Goal: Information Seeking & Learning: Learn about a topic

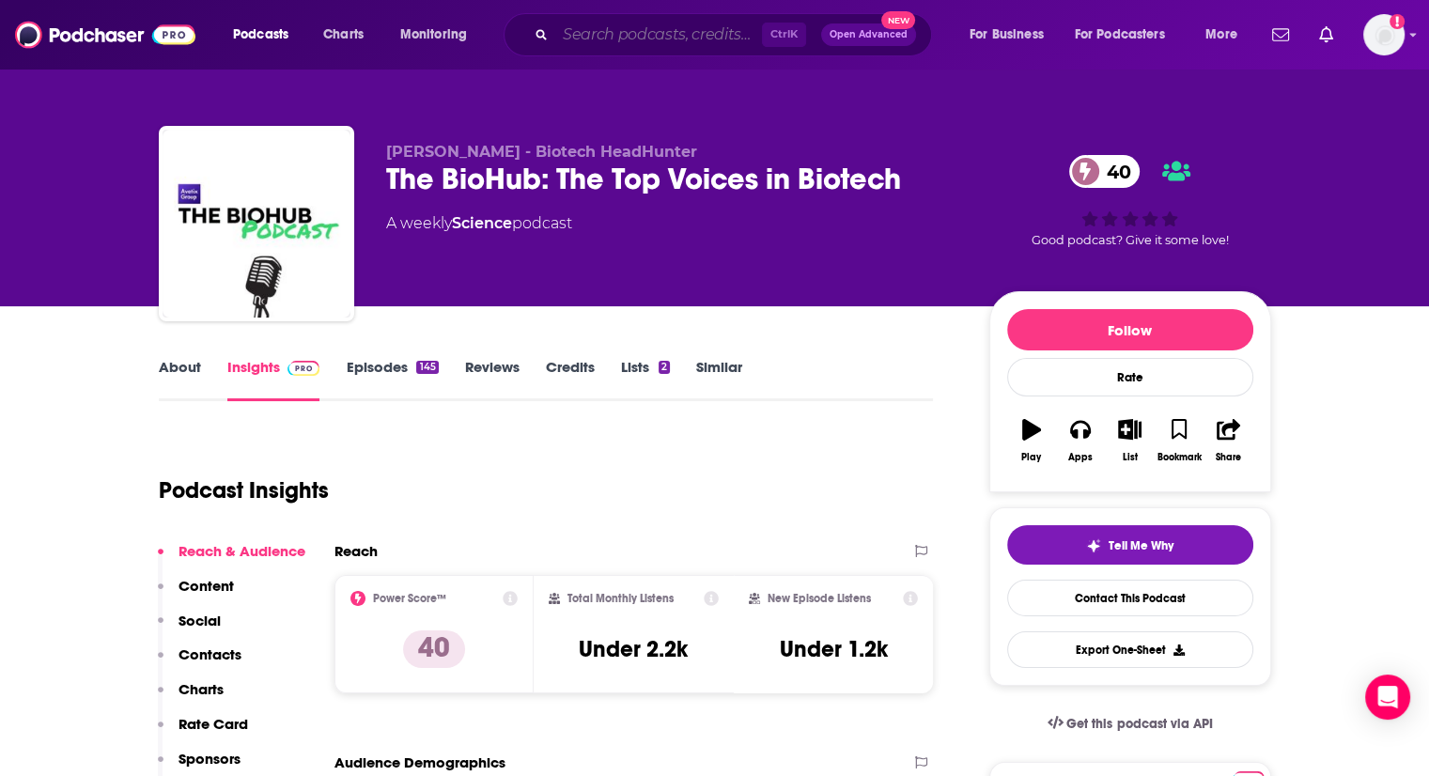
click at [605, 45] on input "Search podcasts, credits, & more..." at bounding box center [658, 35] width 207 height 30
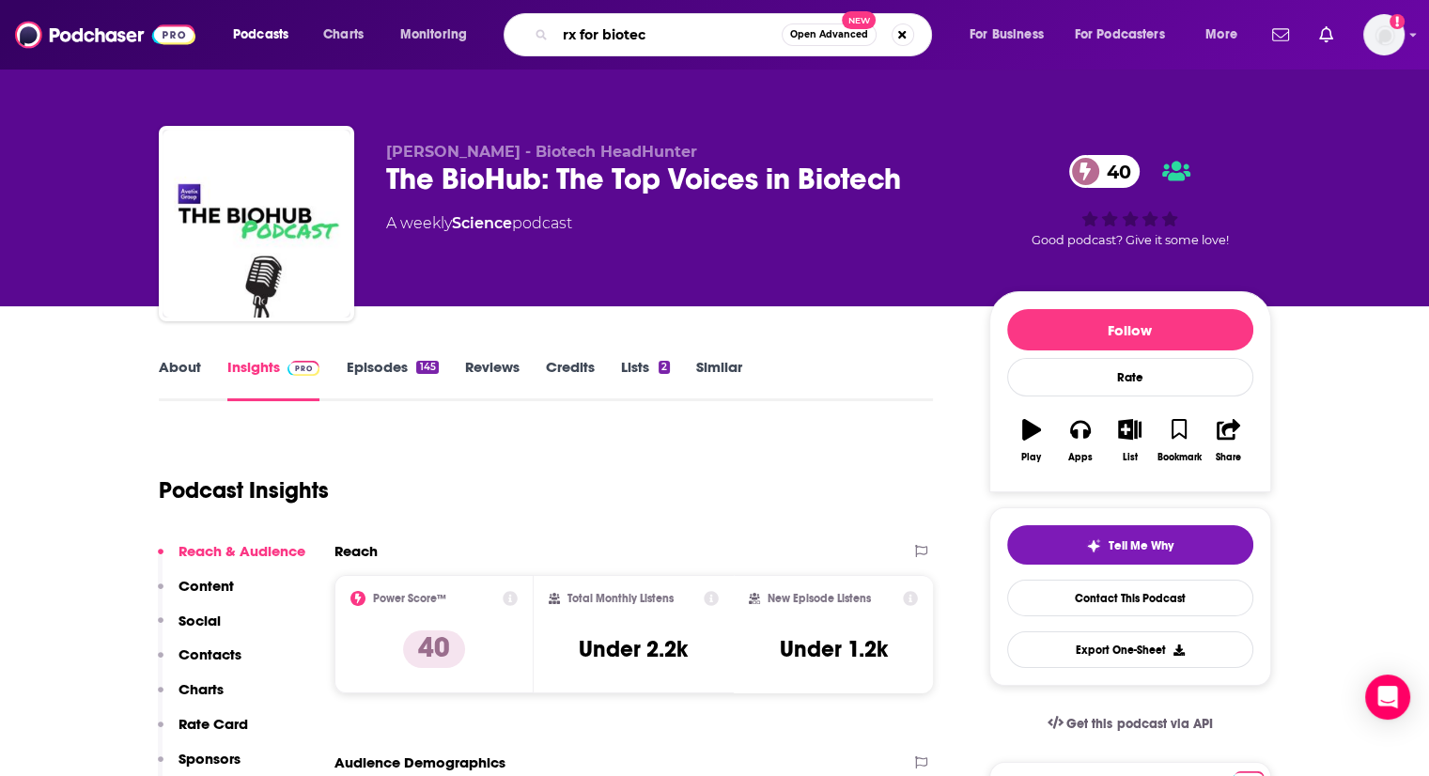
type input "rx for biotech"
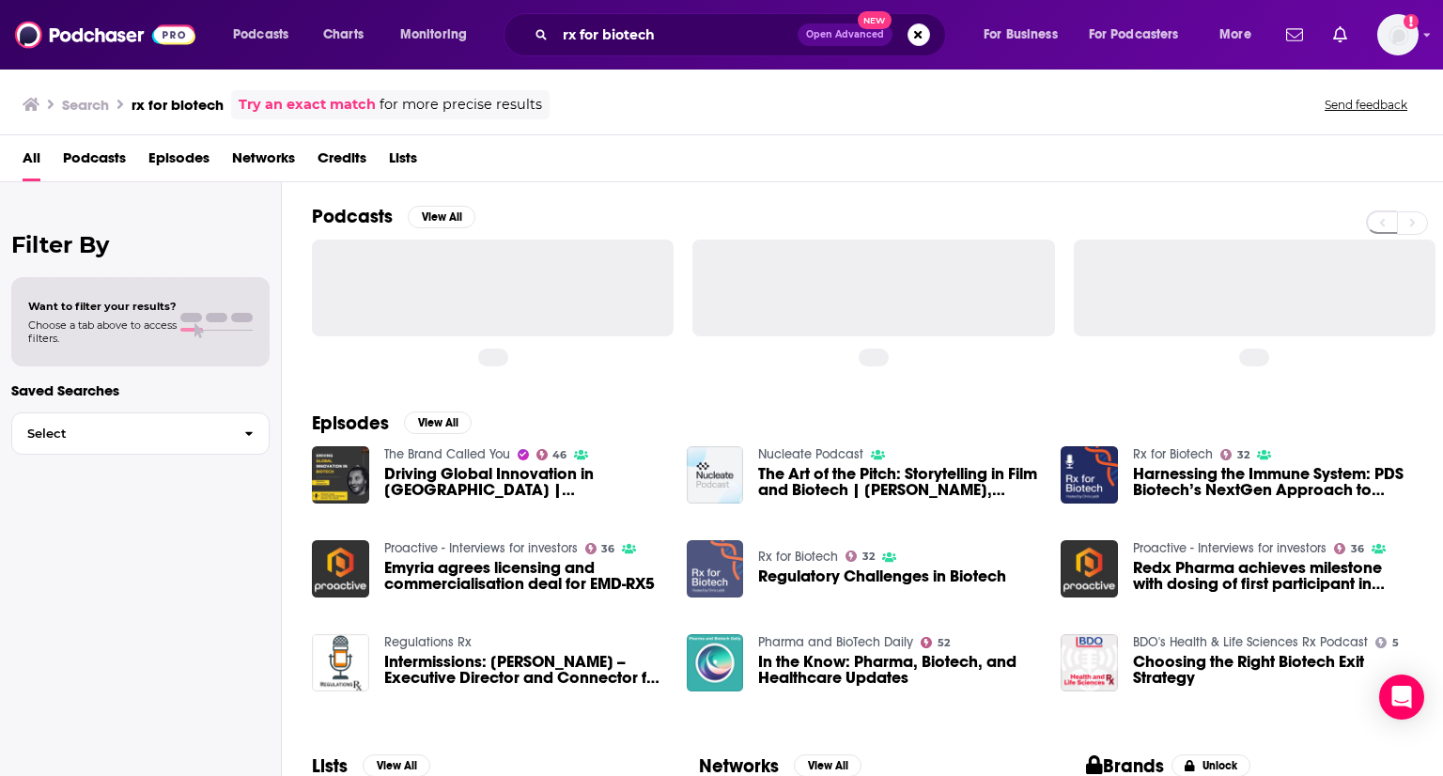
click at [720, 566] on img "Regulatory Challenges in Biotech" at bounding box center [715, 568] width 57 height 57
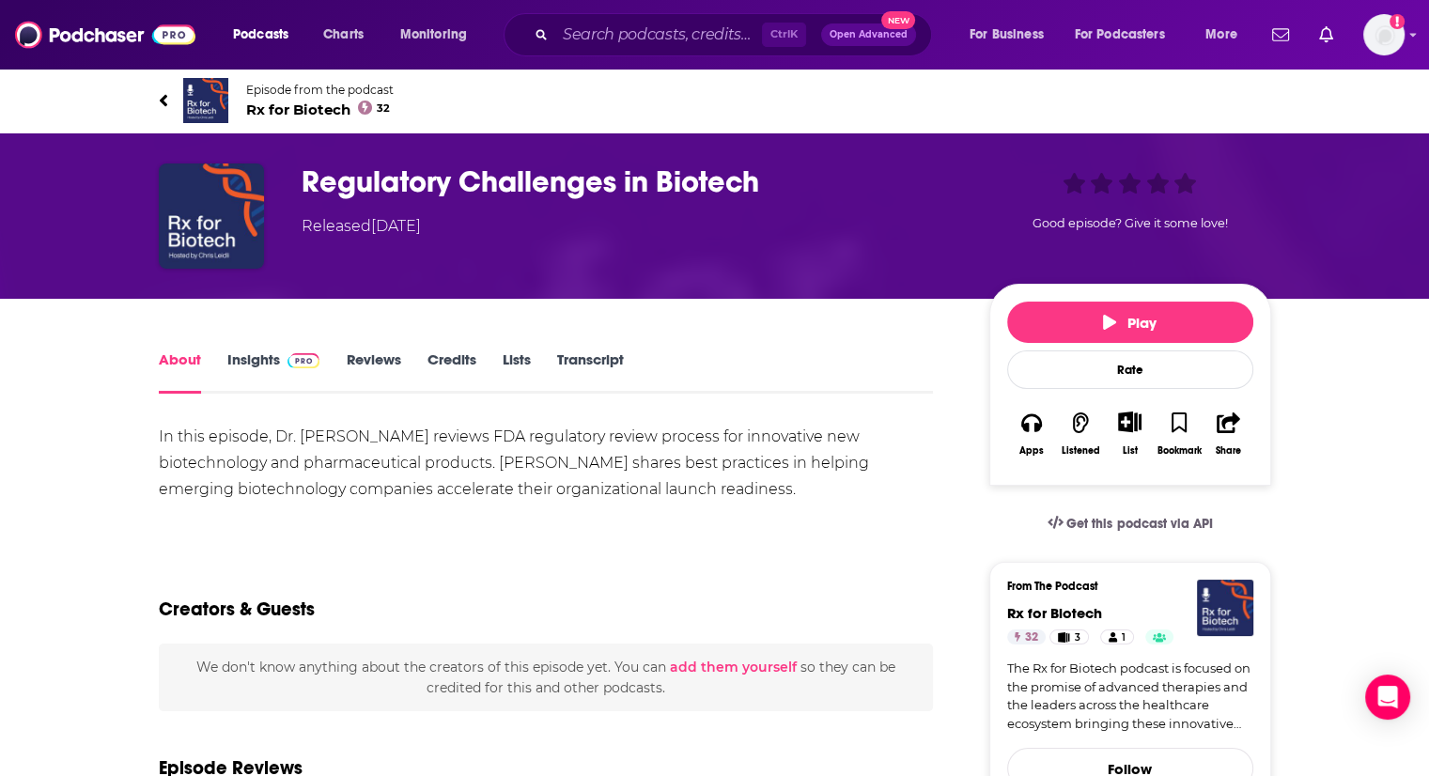
click at [209, 102] on img at bounding box center [205, 100] width 45 height 45
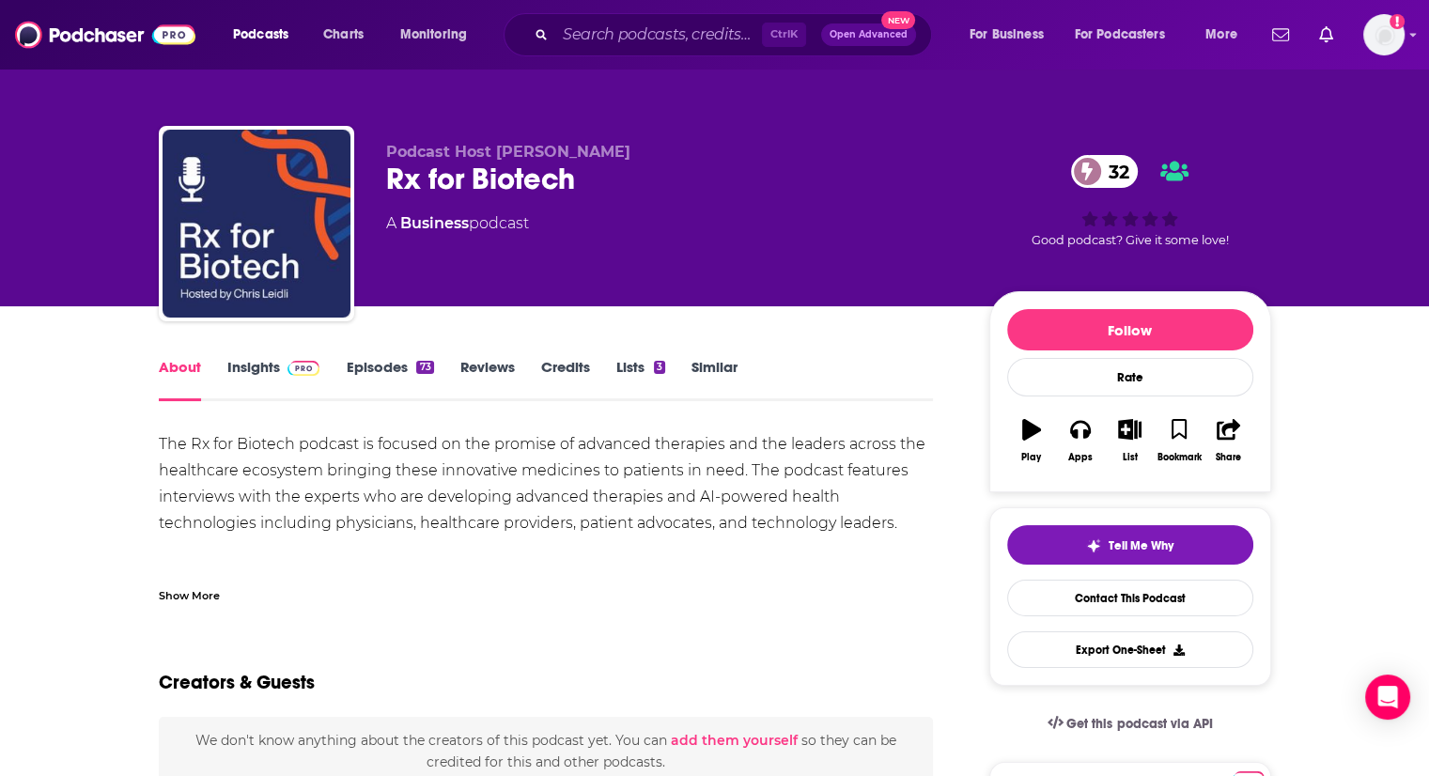
click at [263, 358] on link "Insights" at bounding box center [273, 379] width 93 height 43
